Goal: Register for event/course

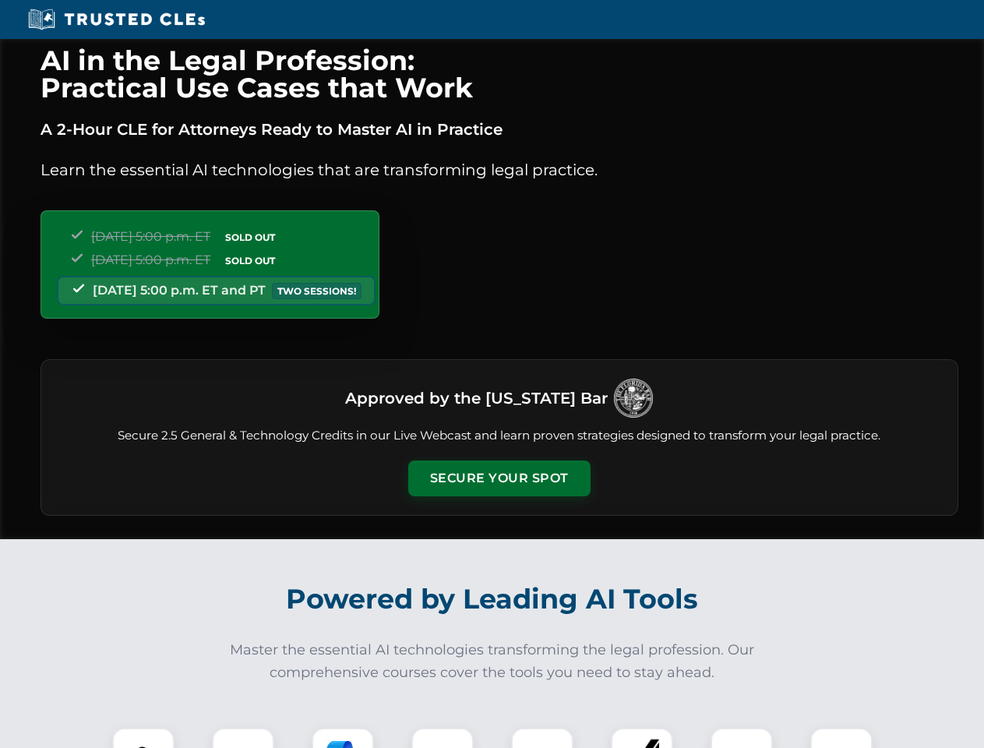
click at [499, 478] on button "Secure Your Spot" at bounding box center [499, 478] width 182 height 36
click at [143, 738] on img at bounding box center [143, 758] width 45 height 45
click at [243, 738] on div at bounding box center [243, 759] width 62 height 62
click at [343, 738] on div at bounding box center [343, 759] width 62 height 62
click at [443, 738] on img at bounding box center [443, 759] width 44 height 44
